Goal: Transaction & Acquisition: Purchase product/service

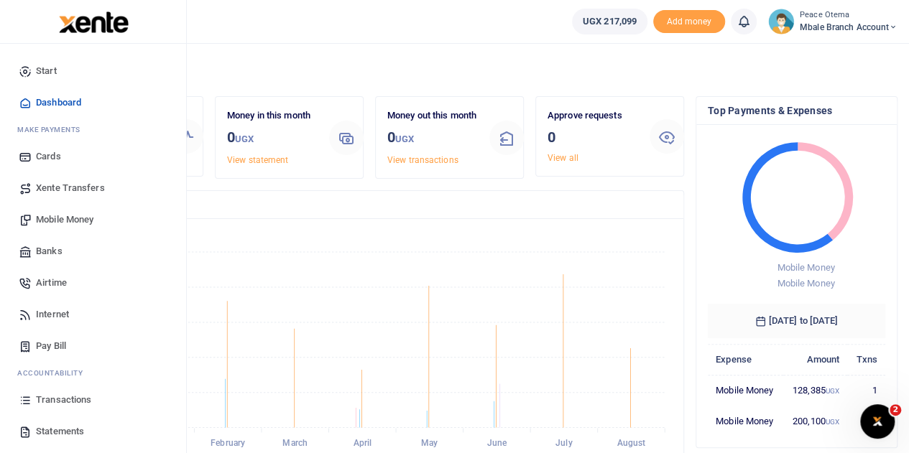
click at [63, 188] on span "Xente Transfers" at bounding box center [70, 188] width 69 height 14
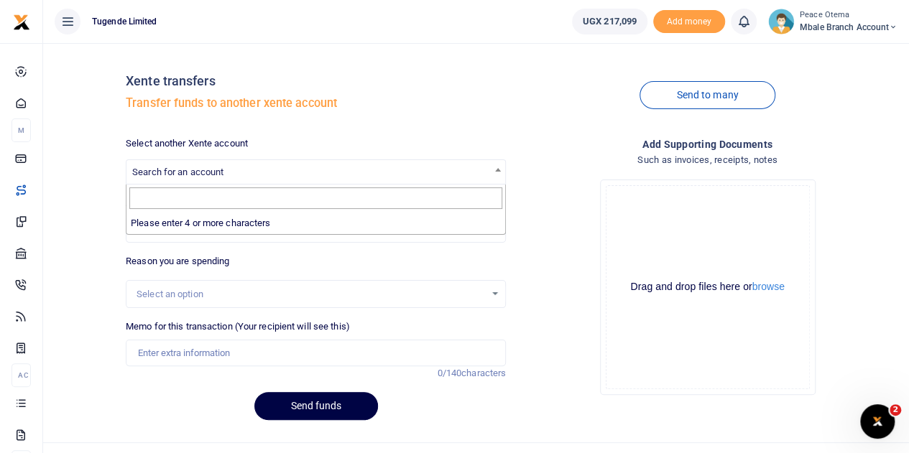
click at [182, 169] on span "Search for an account" at bounding box center [177, 172] width 91 height 11
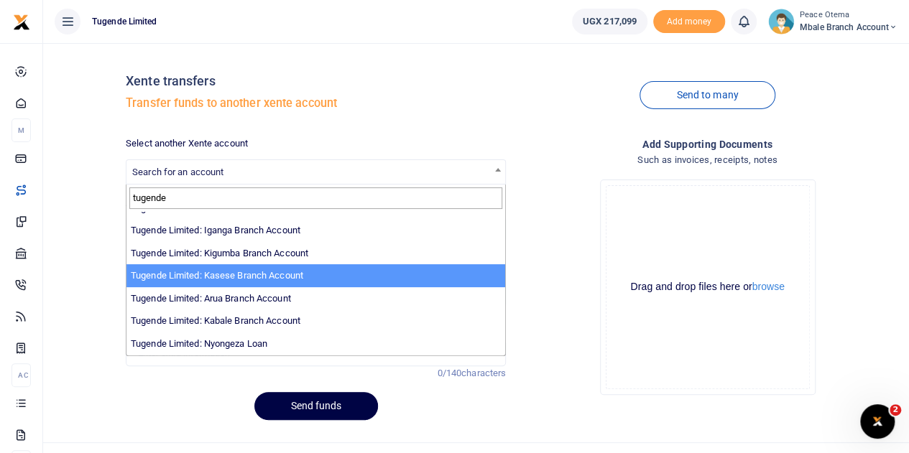
scroll to position [444, 0]
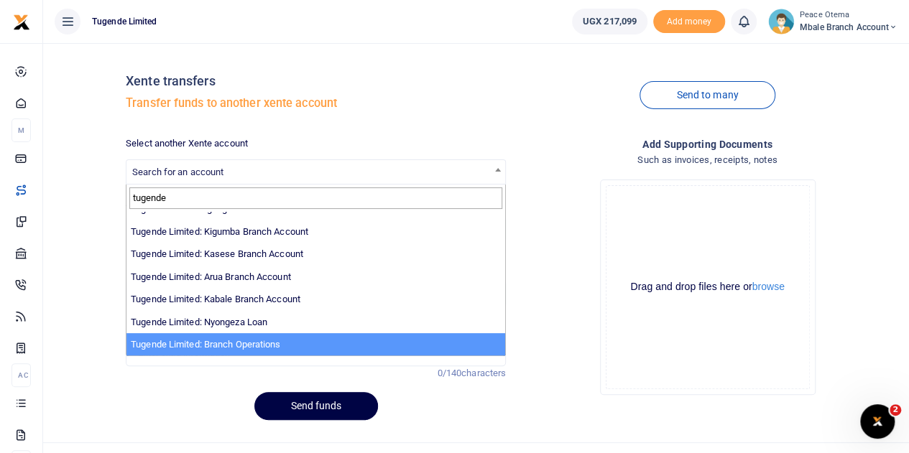
type input "tugende"
select select "4024"
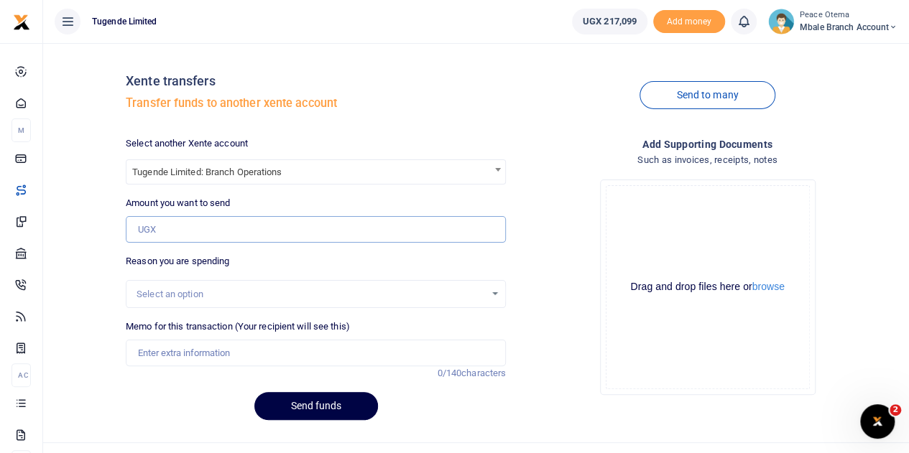
click at [169, 228] on input "Amount you want to send" at bounding box center [316, 229] width 380 height 27
click at [158, 229] on input "Amount you want to send" at bounding box center [316, 229] width 380 height 27
paste input "217,099"
type input "217,099"
click at [290, 169] on span "Tugende Limited: Branch Operations" at bounding box center [315, 171] width 379 height 22
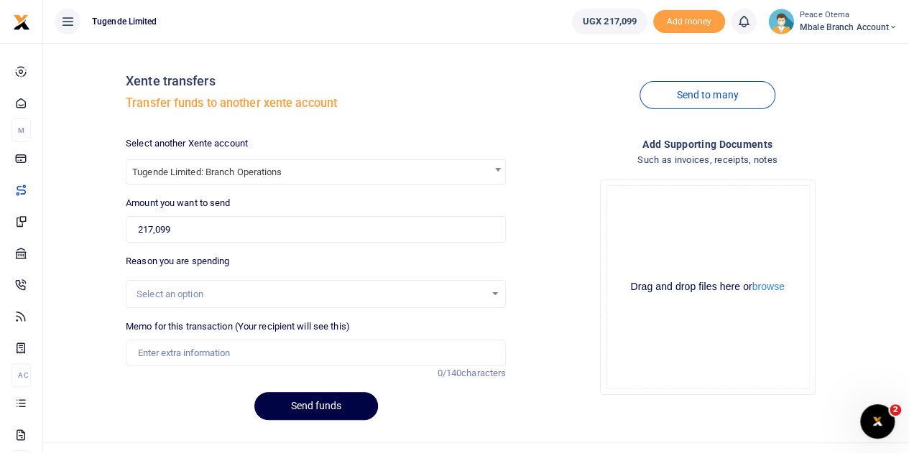
click at [533, 173] on div "Drop your files here Drag and drop files here or browse Powered by Uppy" at bounding box center [707, 287] width 380 height 239
click at [157, 356] on input "Memo for this transaction (Your recipient will see this)" at bounding box center [316, 353] width 380 height 27
drag, startPoint x: 167, startPoint y: 351, endPoint x: 217, endPoint y: 357, distance: 50.7
click at [217, 357] on input "Mbale Funds" at bounding box center [316, 353] width 380 height 27
paste input "Request for Adjustment to Xente Account and Expense Reports"
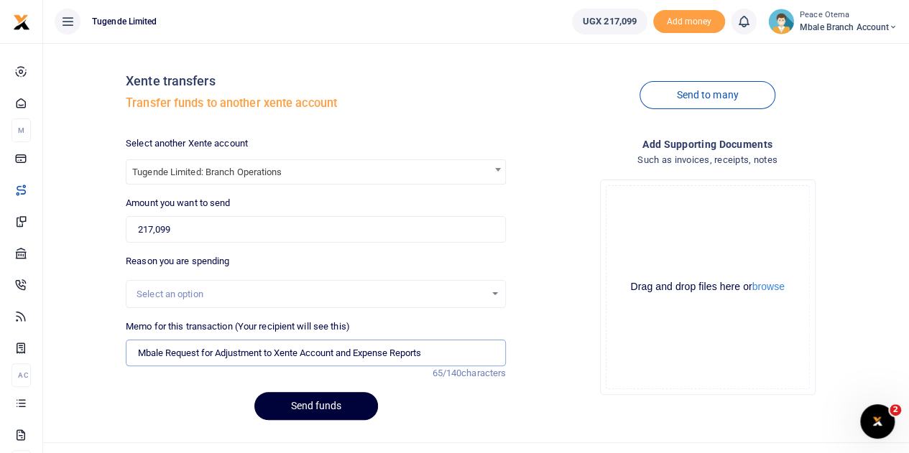
type input "Mbale Request for Adjustment to Xente Account and Expense Reports"
click at [308, 403] on button "Send funds" at bounding box center [316, 406] width 124 height 28
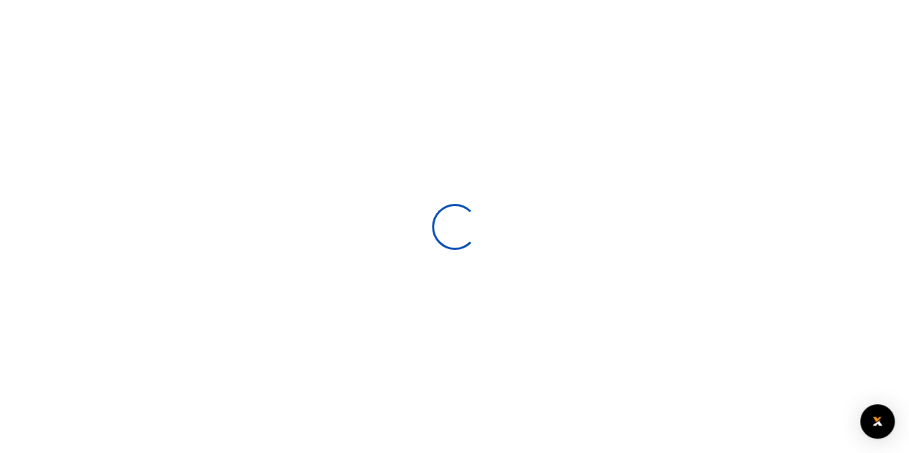
select select
